Goal: Navigation & Orientation: Find specific page/section

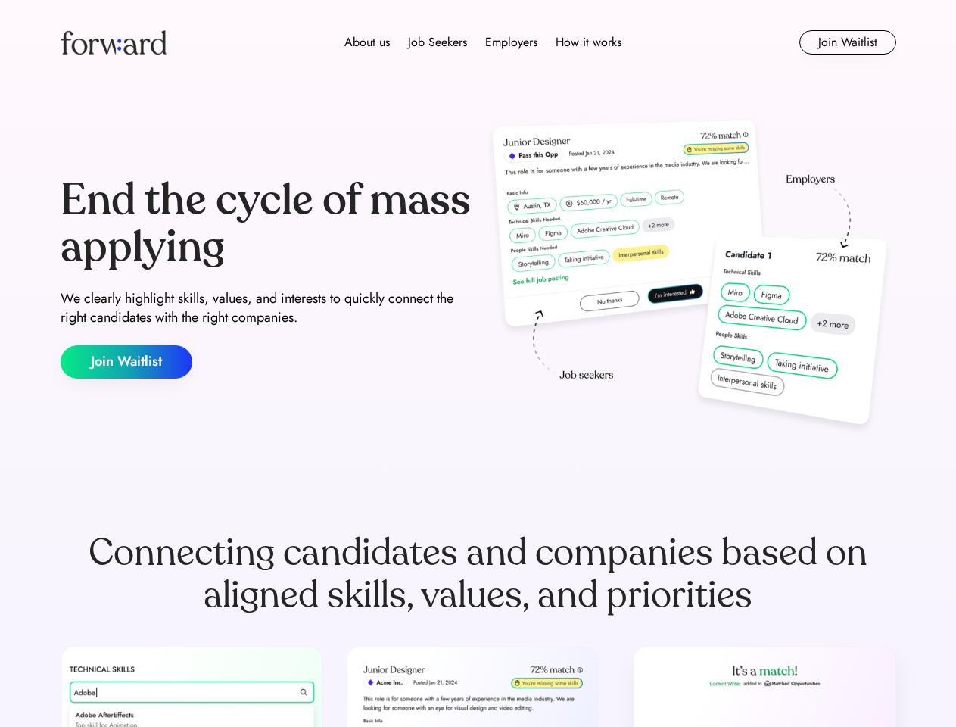
click at [478, 363] on div "End the cycle of mass applying We clearly highlight skills, values, and interes…" at bounding box center [479, 278] width 836 height 326
click at [479, 42] on div "About us Job Seekers Employers How it works" at bounding box center [483, 42] width 597 height 18
click at [114, 42] on img at bounding box center [114, 42] width 106 height 24
click at [483, 42] on div "About us Job Seekers Employers How it works" at bounding box center [483, 42] width 597 height 18
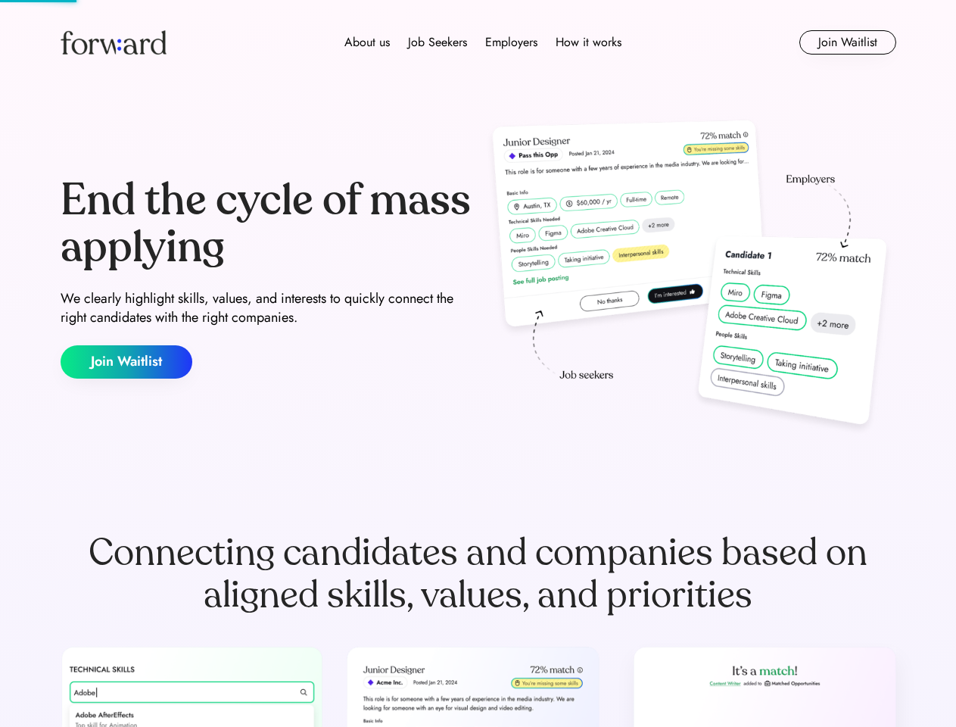
click at [367, 42] on div "About us" at bounding box center [367, 42] width 45 height 18
click at [438, 42] on div "Job Seekers" at bounding box center [437, 42] width 59 height 18
click at [511, 42] on div "Employers" at bounding box center [511, 42] width 52 height 18
click at [588, 42] on div "How it works" at bounding box center [589, 42] width 66 height 18
